Goal: Navigation & Orientation: Find specific page/section

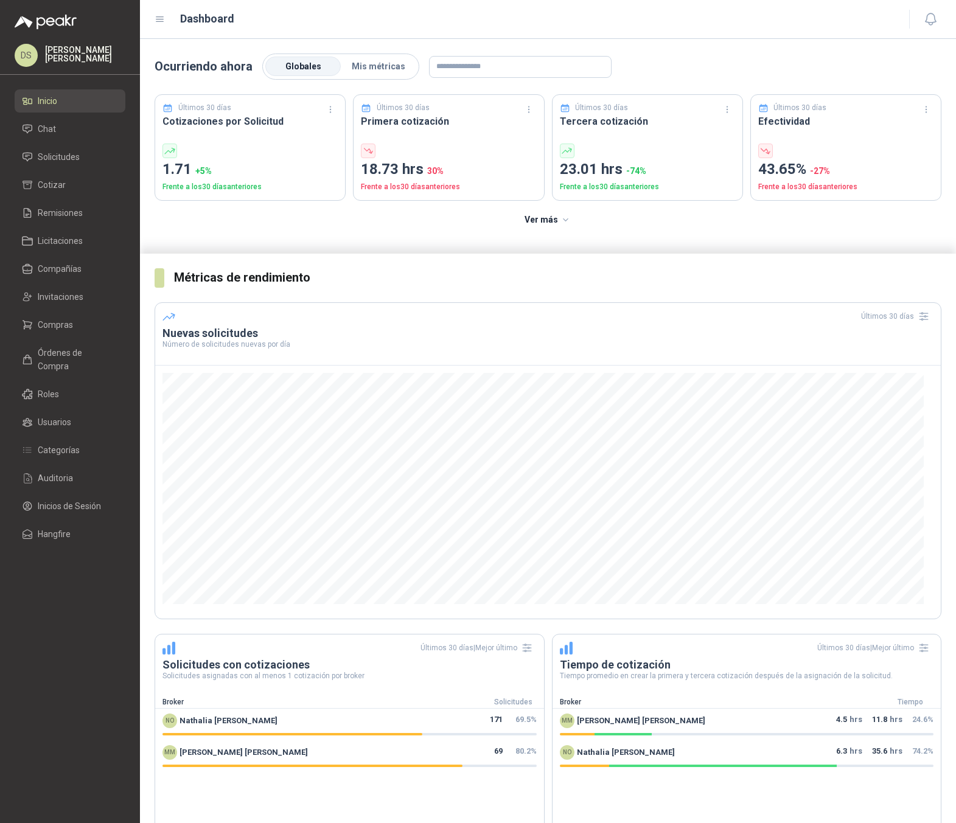
click at [766, 228] on div "Ver más" at bounding box center [548, 220] width 787 height 39
